Goal: Task Accomplishment & Management: Manage account settings

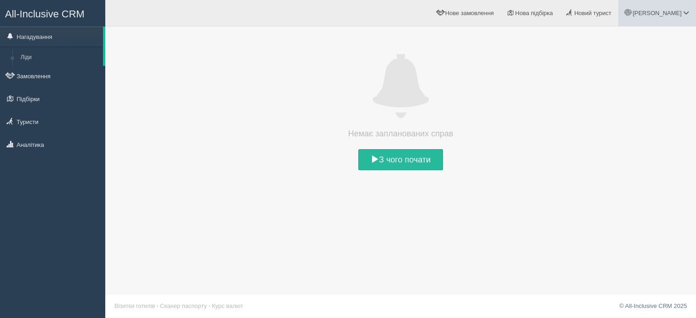
click at [682, 11] on span "[PERSON_NAME]" at bounding box center [657, 13] width 49 height 7
click at [638, 38] on span "Мій профіль" at bounding box center [632, 40] width 34 height 7
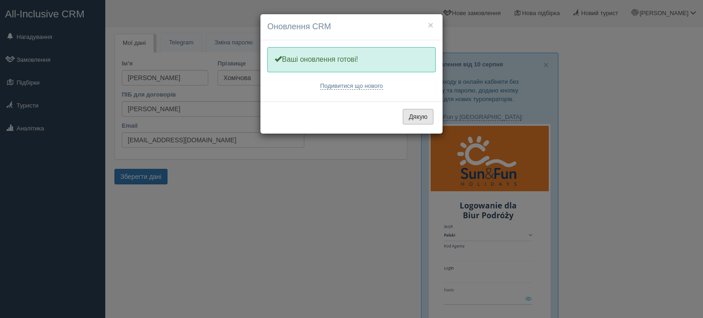
click at [423, 115] on button "Дякую" at bounding box center [418, 117] width 31 height 16
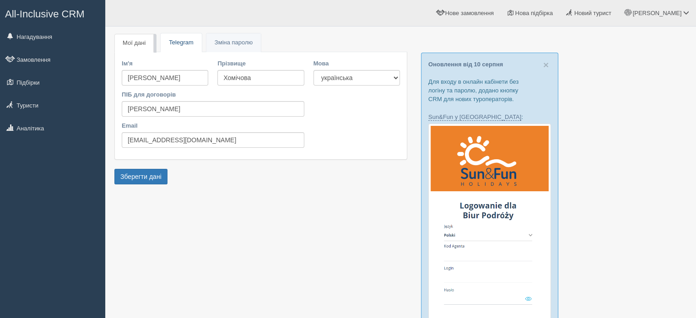
click at [193, 39] on link "Telegram" at bounding box center [181, 42] width 41 height 19
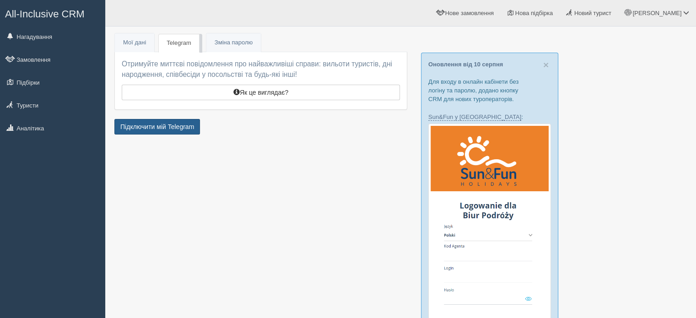
click at [161, 127] on link "Підключити мій Telegram" at bounding box center [157, 127] width 86 height 16
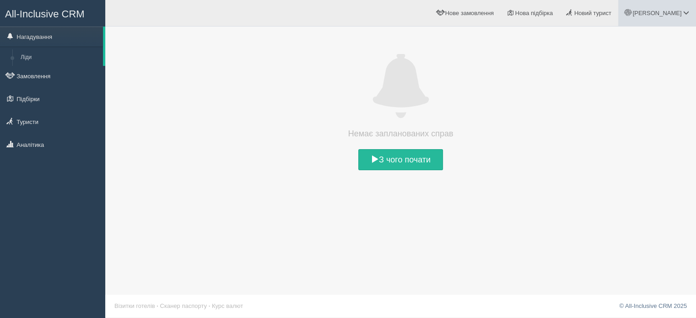
click at [663, 11] on span "[PERSON_NAME]" at bounding box center [657, 13] width 49 height 7
click at [624, 32] on link "Мій профіль" at bounding box center [646, 41] width 100 height 20
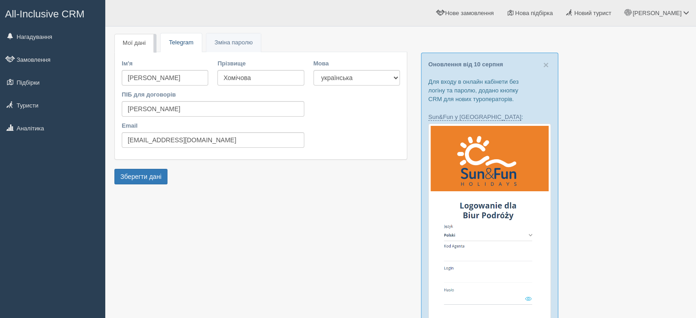
click at [181, 43] on link "Telegram" at bounding box center [181, 42] width 41 height 19
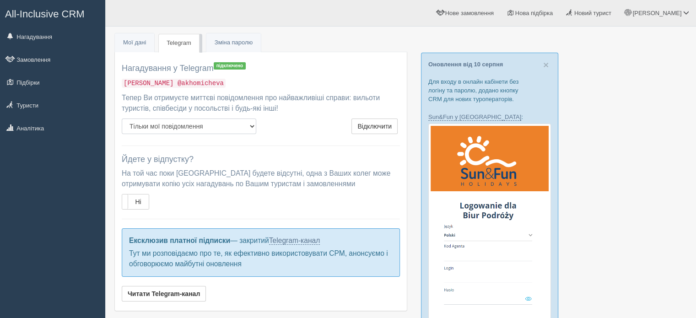
click at [239, 128] on select "Тільки мої повідомлення Мої повідомлення + всіх колег" at bounding box center [189, 127] width 135 height 16
click at [240, 125] on select "Тільки мої повідомлення Мої повідомлення + всіх колег" at bounding box center [189, 127] width 135 height 16
click at [130, 41] on link "Мої дані" at bounding box center [134, 42] width 39 height 19
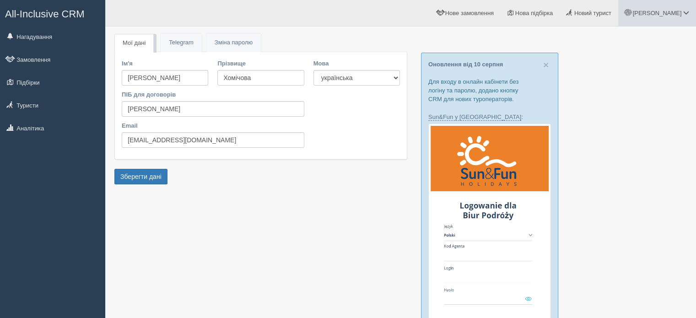
click at [670, 14] on span "[PERSON_NAME]" at bounding box center [657, 13] width 49 height 7
click at [642, 61] on span "Моя аналітика" at bounding box center [635, 60] width 40 height 7
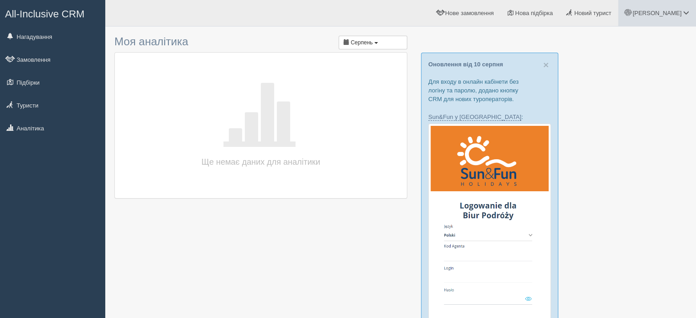
click at [672, 12] on span "[PERSON_NAME]" at bounding box center [657, 13] width 49 height 7
click at [629, 84] on link "Для туристів" at bounding box center [646, 80] width 100 height 20
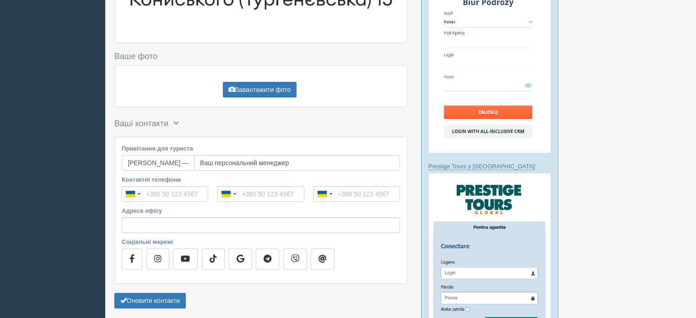
scroll to position [229, 0]
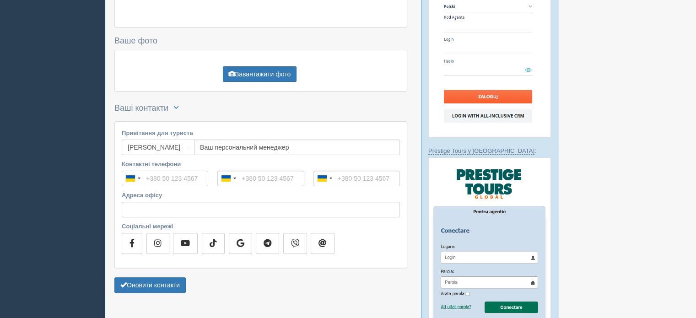
click at [179, 181] on input "Контактні телефони" at bounding box center [165, 179] width 87 height 16
type input "+380 98 057 4119"
click at [261, 175] on input "tel" at bounding box center [260, 179] width 87 height 16
type input "+380 93 677 3186"
click at [142, 206] on input "Адреса офісу" at bounding box center [261, 210] width 278 height 16
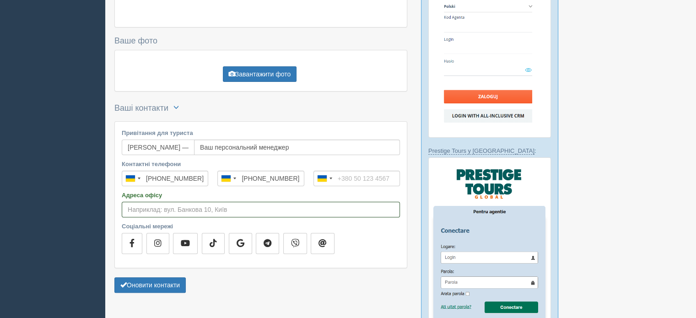
click at [142, 206] on input "Адреса офісу" at bounding box center [261, 210] width 278 height 16
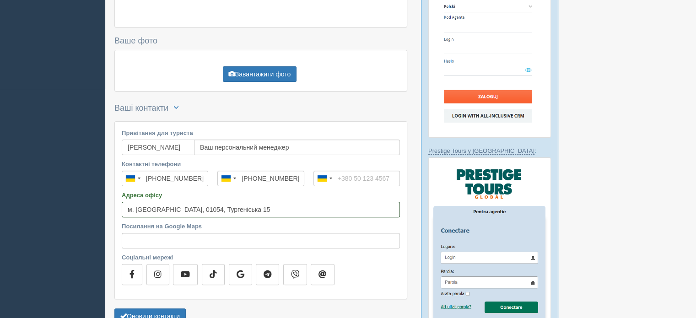
click at [295, 209] on input "м. Київ, 01054, Тургеніська 15" at bounding box center [261, 210] width 278 height 16
drag, startPoint x: 228, startPoint y: 210, endPoint x: 82, endPoint y: 210, distance: 146.1
click at [82, 210] on div "All-Inclusive CRM Нагадування Замовлення Підбірки" at bounding box center [348, 216] width 696 height 891
paste input "иїв, вул. Олександра Кониського (Тургенєвська)"
type input "Київ, вул. Олександра Кониського (Тургенєвська) 15"
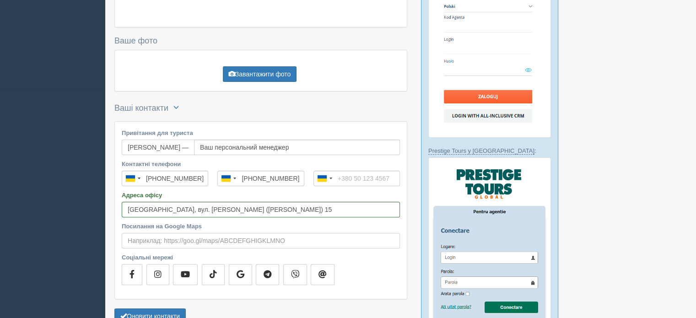
click at [164, 242] on input "Посилання на Google Maps" at bounding box center [261, 241] width 278 height 16
paste input "https://maps.app.goo.gl/FgQtcNH1L9SPNm876"
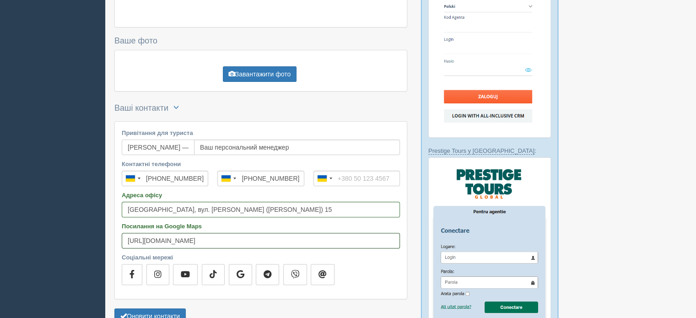
type input "https://maps.app.goo.gl/FgQtcNH1L9SPNm876"
click at [386, 251] on div "Контактні телефони Ukraine +380 244 results found Afghanistan +93 Albania +355 …" at bounding box center [261, 224] width 278 height 128
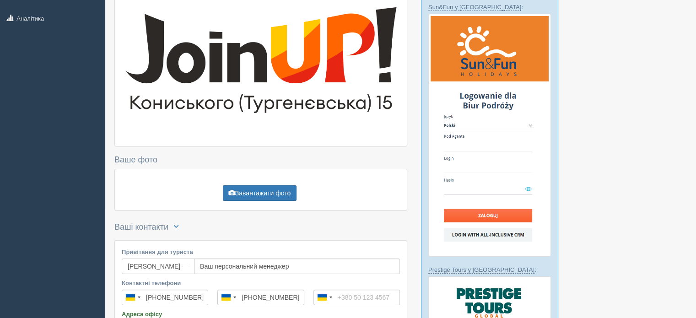
scroll to position [92, 0]
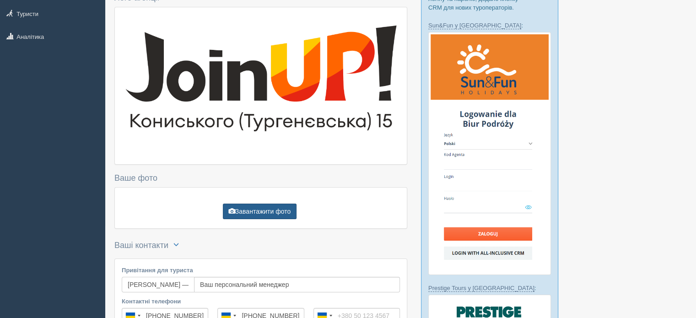
click at [267, 210] on button "Завантажити фото" at bounding box center [260, 212] width 74 height 16
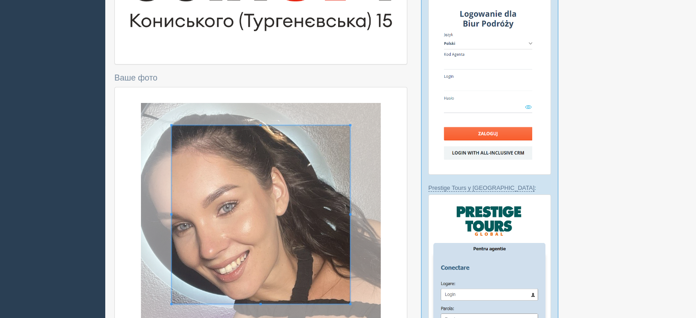
scroll to position [278, 0]
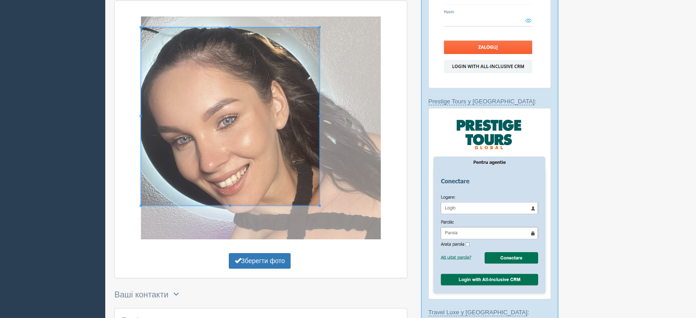
click at [242, 164] on span at bounding box center [230, 116] width 179 height 179
click at [229, 220] on div at bounding box center [261, 127] width 278 height 223
click at [230, 212] on div at bounding box center [261, 127] width 278 height 223
click at [229, 208] on div at bounding box center [261, 127] width 278 height 223
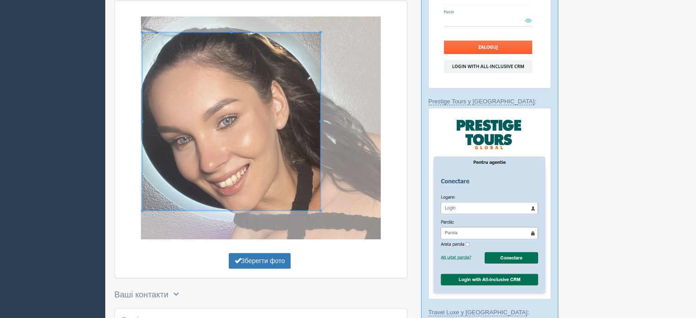
click at [246, 177] on span at bounding box center [231, 122] width 179 height 179
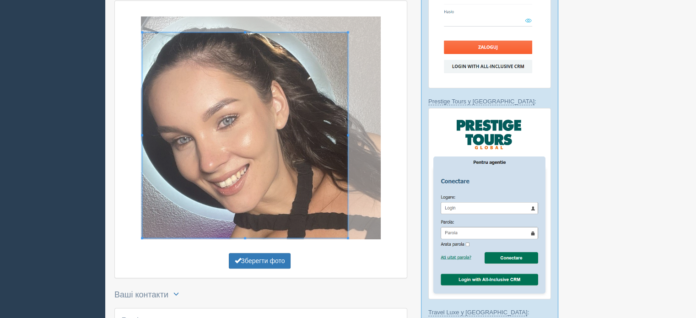
click at [348, 219] on div at bounding box center [245, 136] width 206 height 206
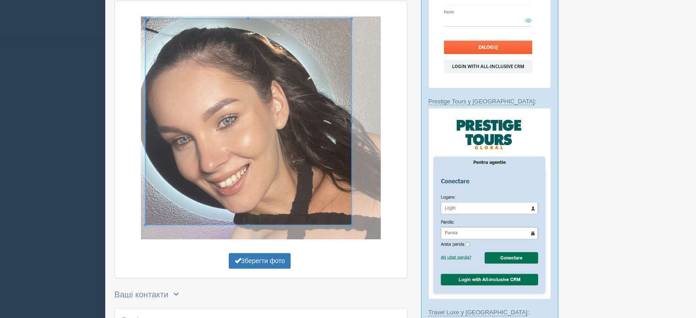
click at [293, 175] on span at bounding box center [249, 122] width 206 height 206
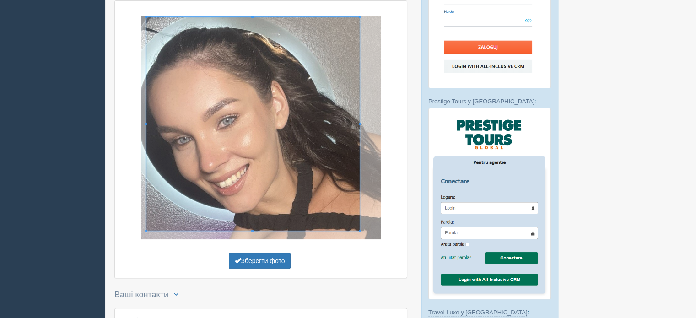
click at [362, 125] on div at bounding box center [261, 127] width 278 height 223
click at [280, 258] on button "Зберегти фото" at bounding box center [260, 261] width 62 height 16
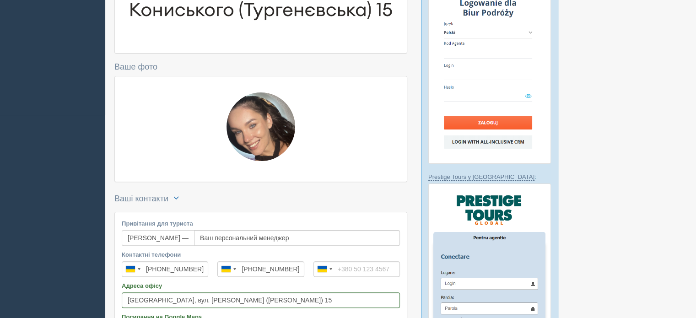
scroll to position [187, 0]
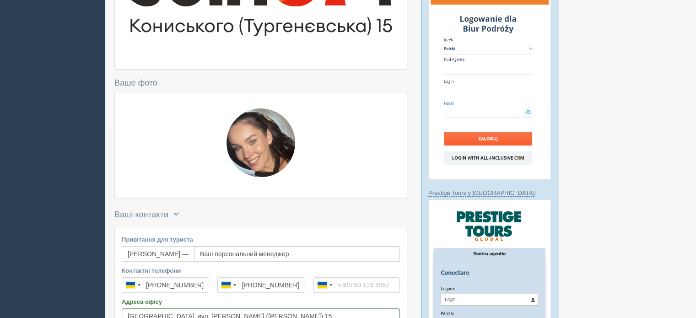
click at [263, 141] on img at bounding box center [261, 143] width 69 height 69
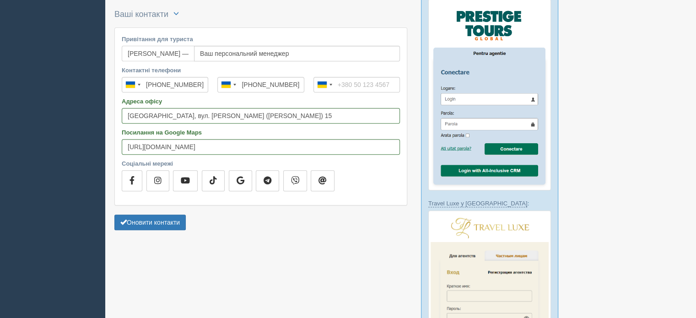
scroll to position [507, 0]
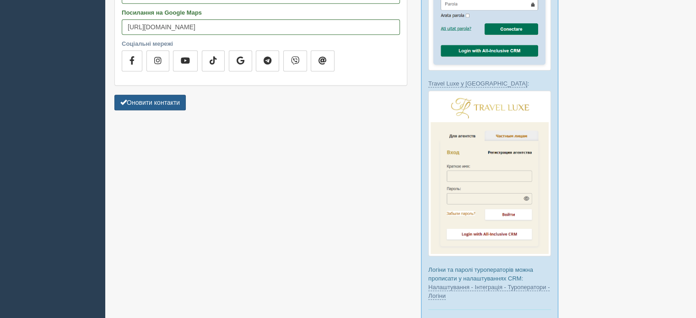
click at [145, 104] on button "Оновити контакти" at bounding box center [149, 103] width 71 height 16
